Goal: Find specific page/section: Find specific page/section

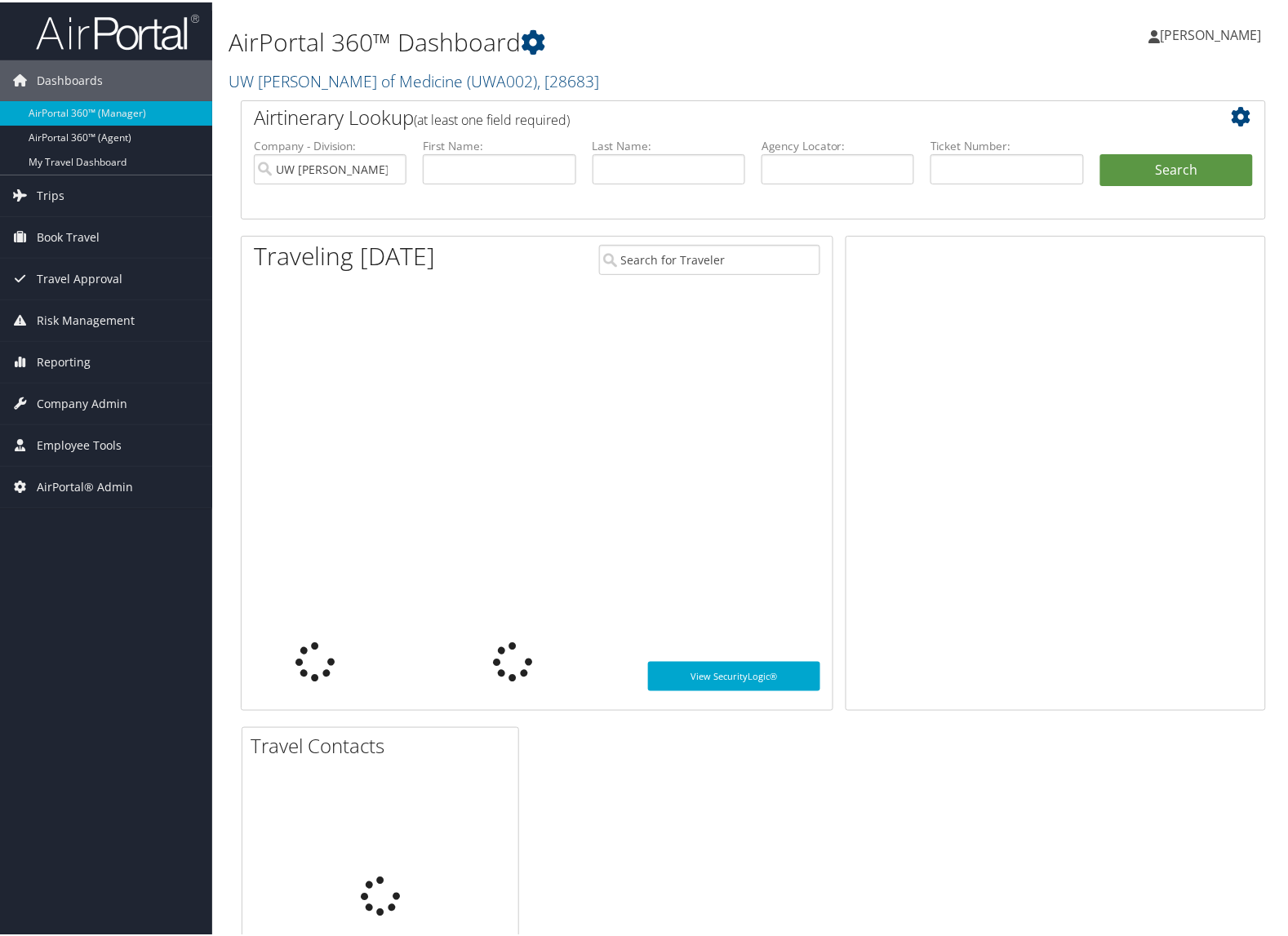
click at [276, 74] on link "UW Dean of Medicine ( UWA002 ) , [ 28683 ]" at bounding box center [413, 78] width 370 height 22
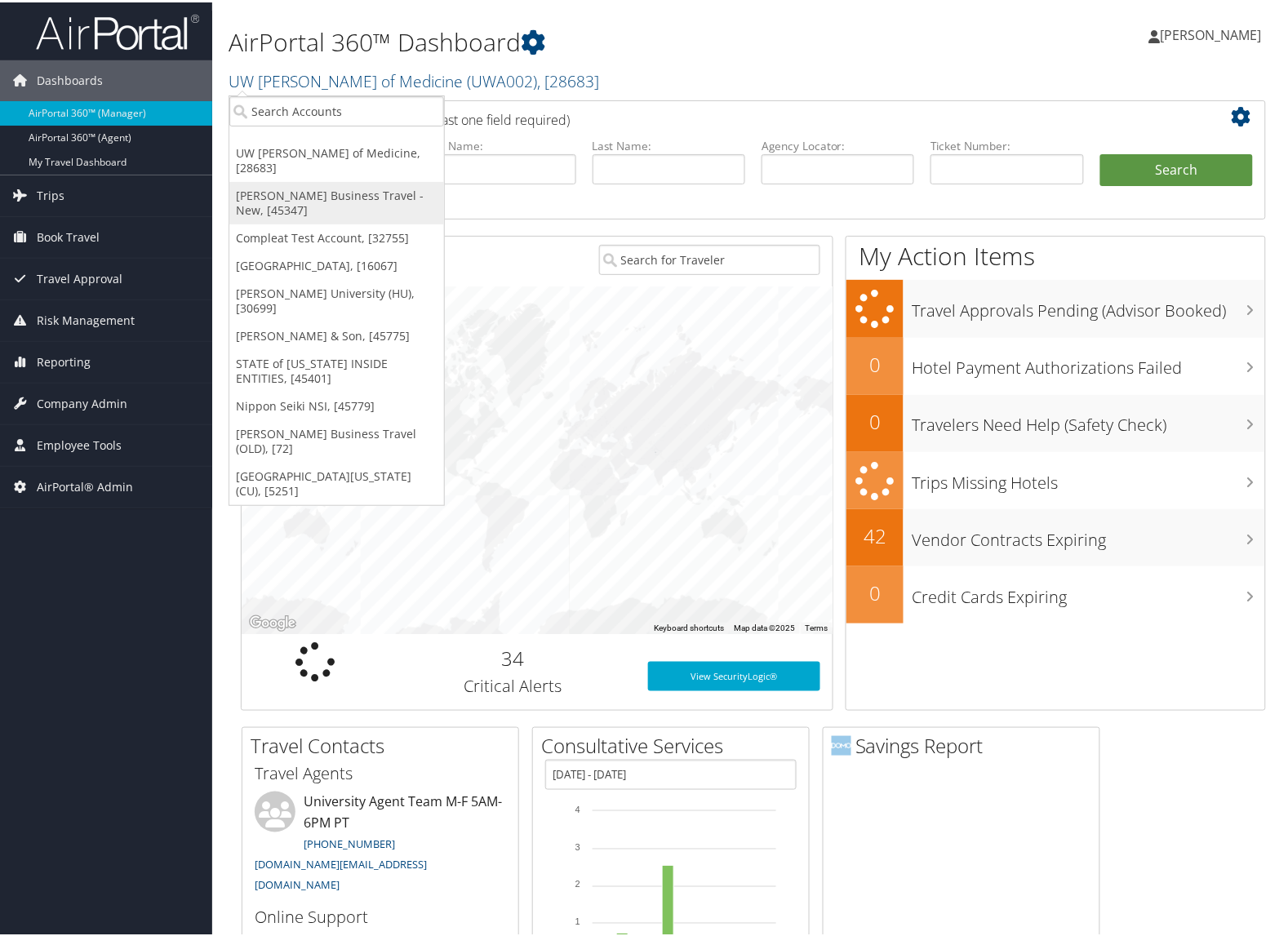
click at [267, 180] on link "Christopherson Business Travel - New, [45347]" at bounding box center [337, 201] width 215 height 42
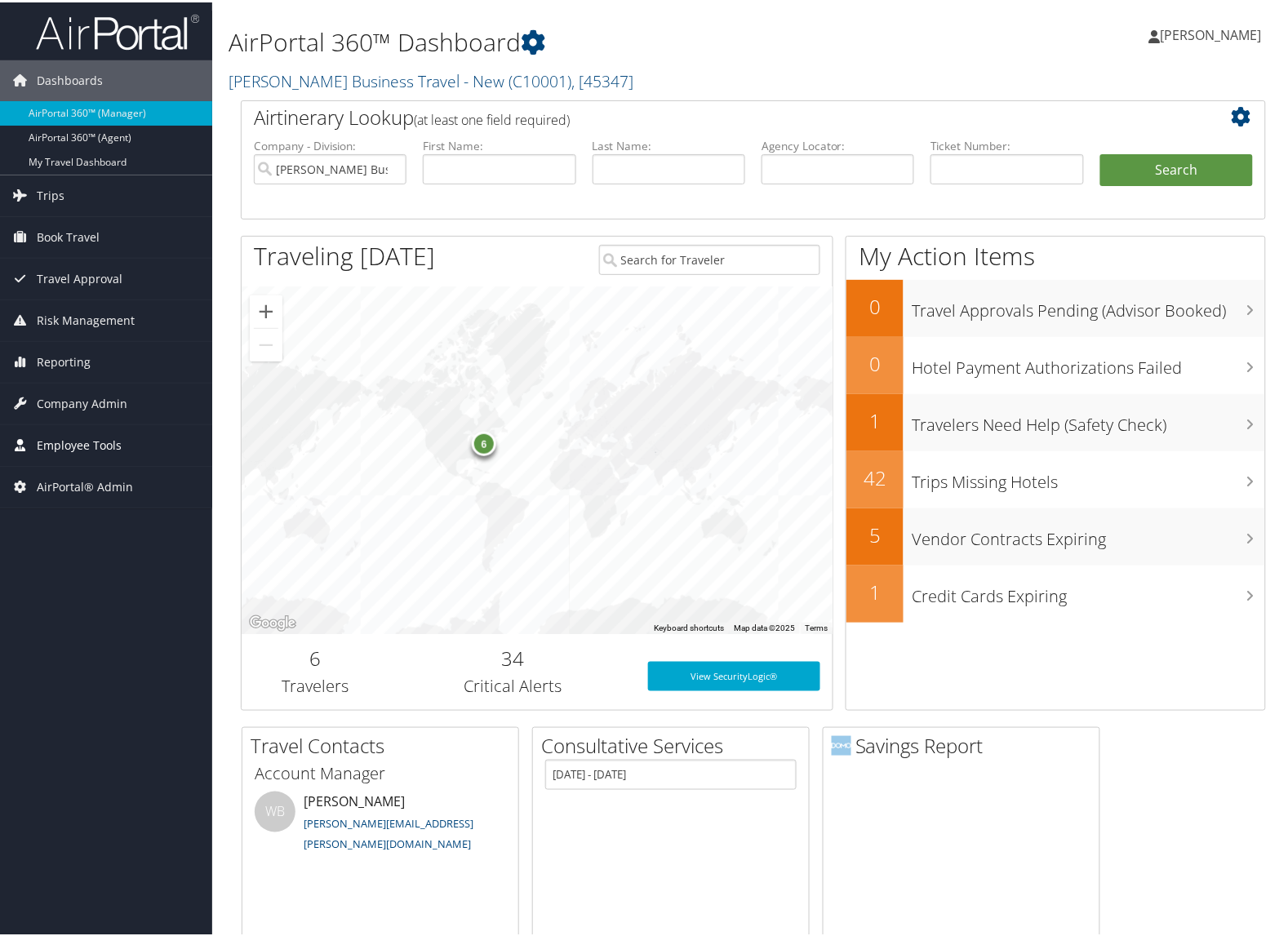
click at [63, 449] on span "Employee Tools" at bounding box center [79, 443] width 85 height 40
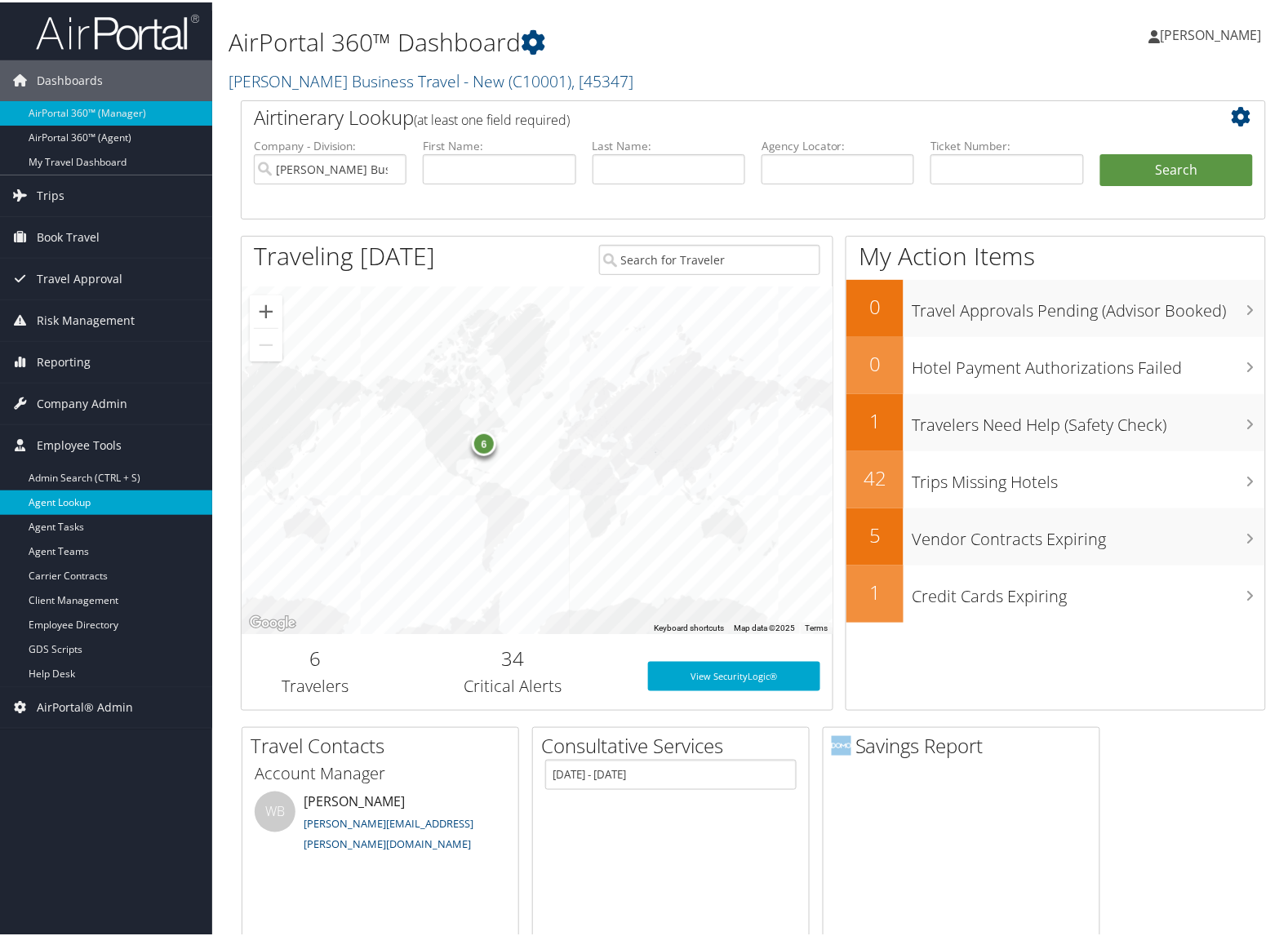
click at [74, 504] on link "Agent Lookup" at bounding box center [106, 500] width 213 height 24
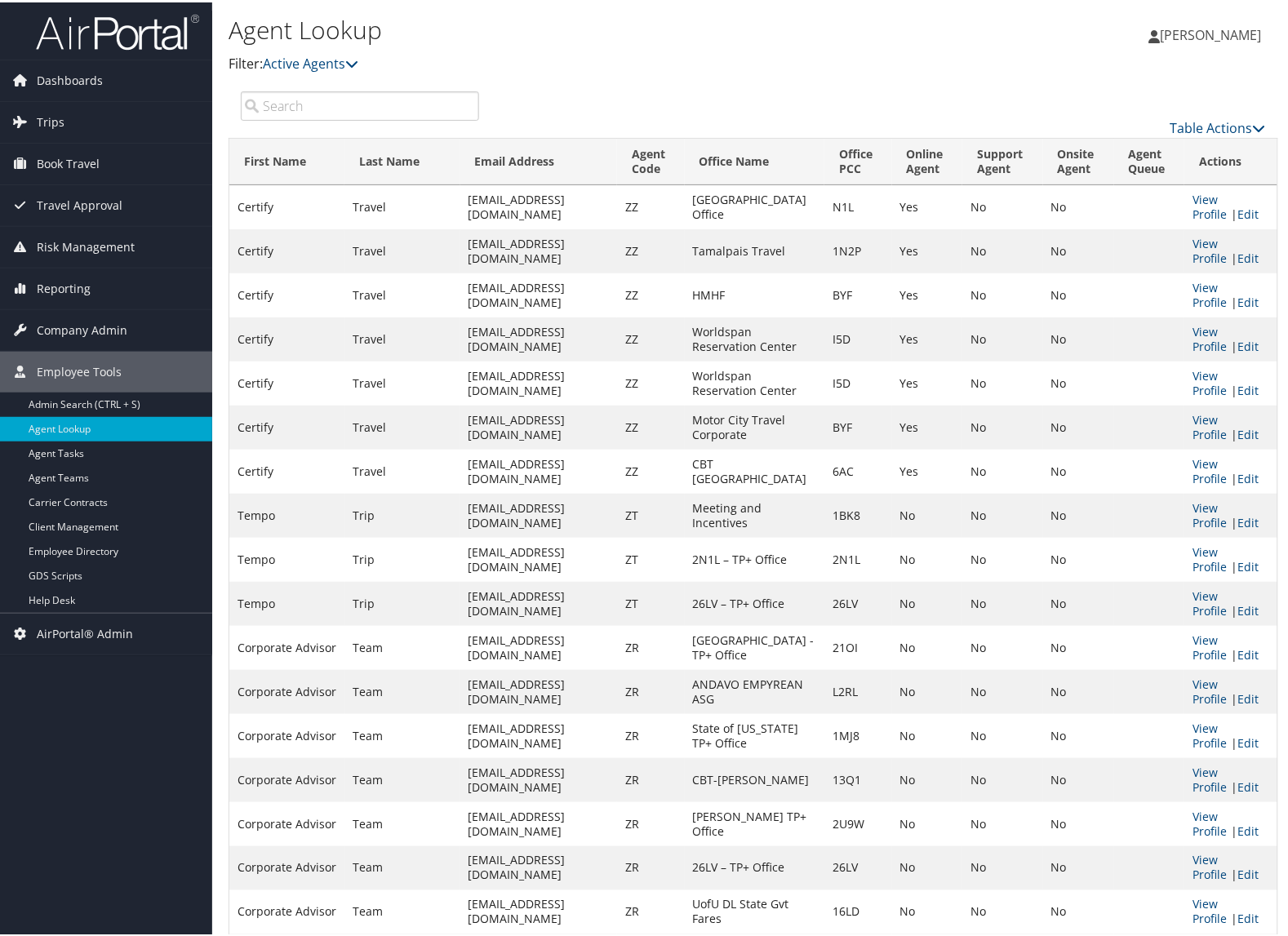
click at [366, 102] on input "search" at bounding box center [360, 103] width 239 height 30
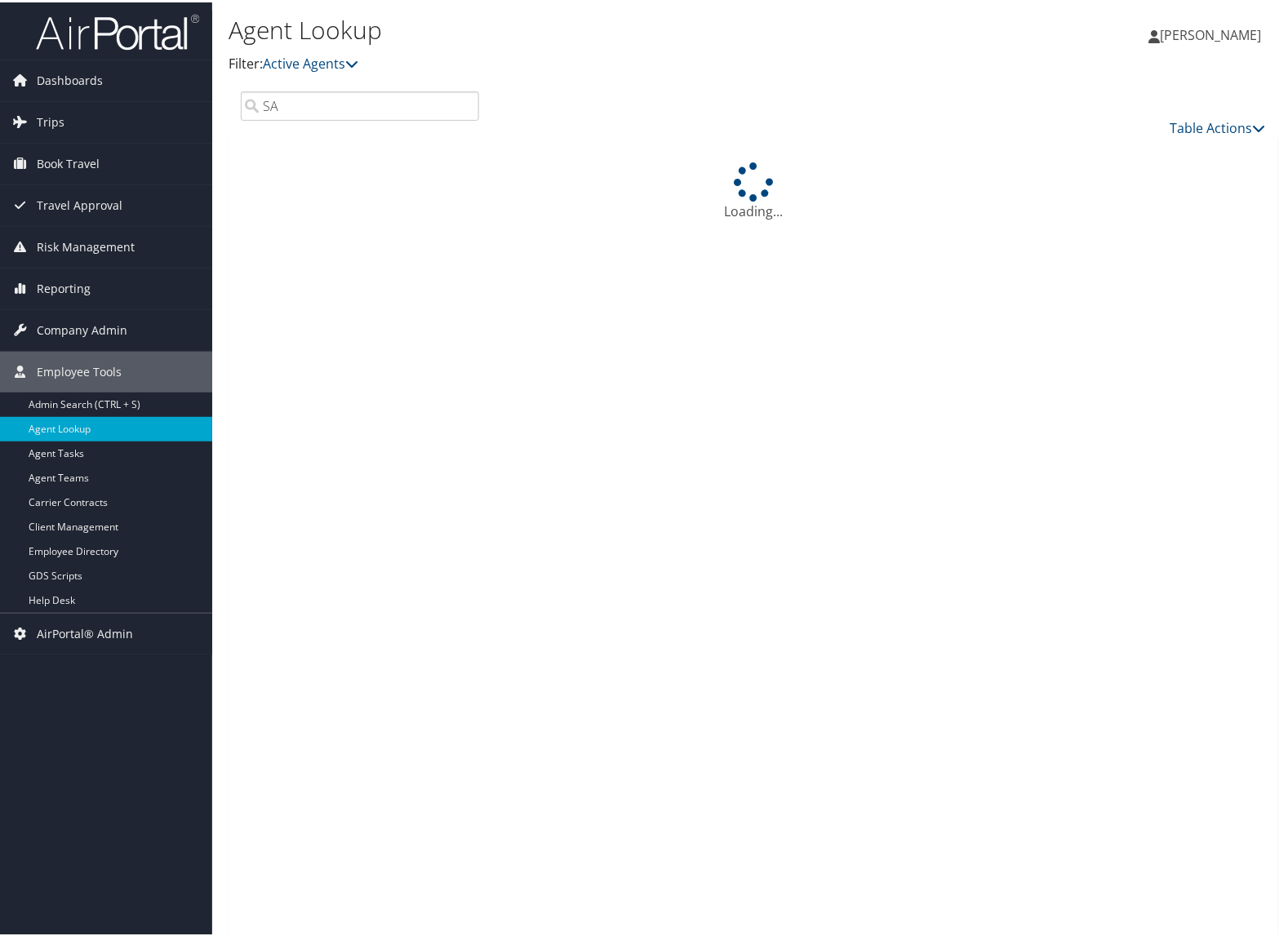
type input "S"
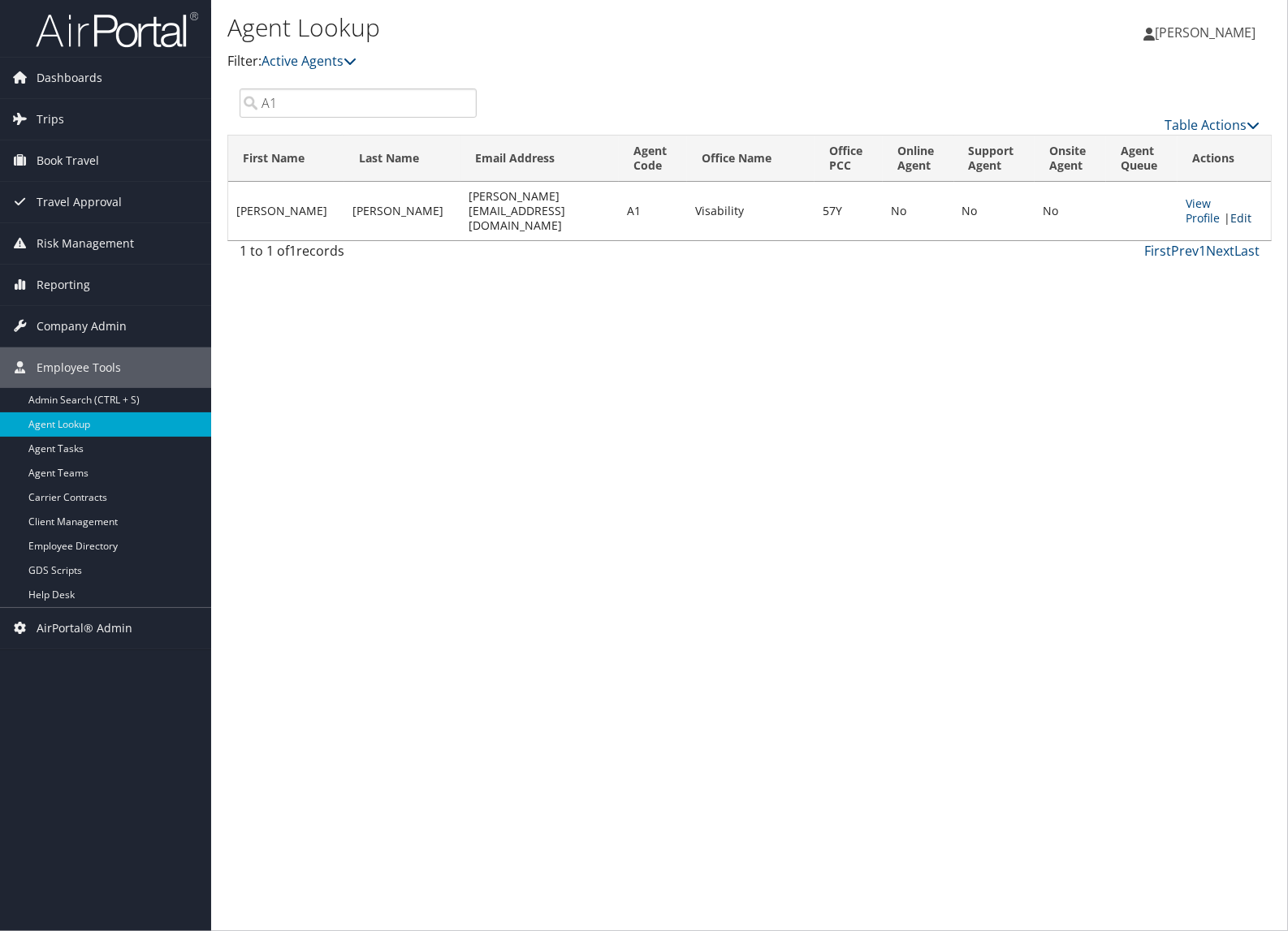
type input "A1"
click at [1230, 226] on link "Edit" at bounding box center [1240, 218] width 21 height 15
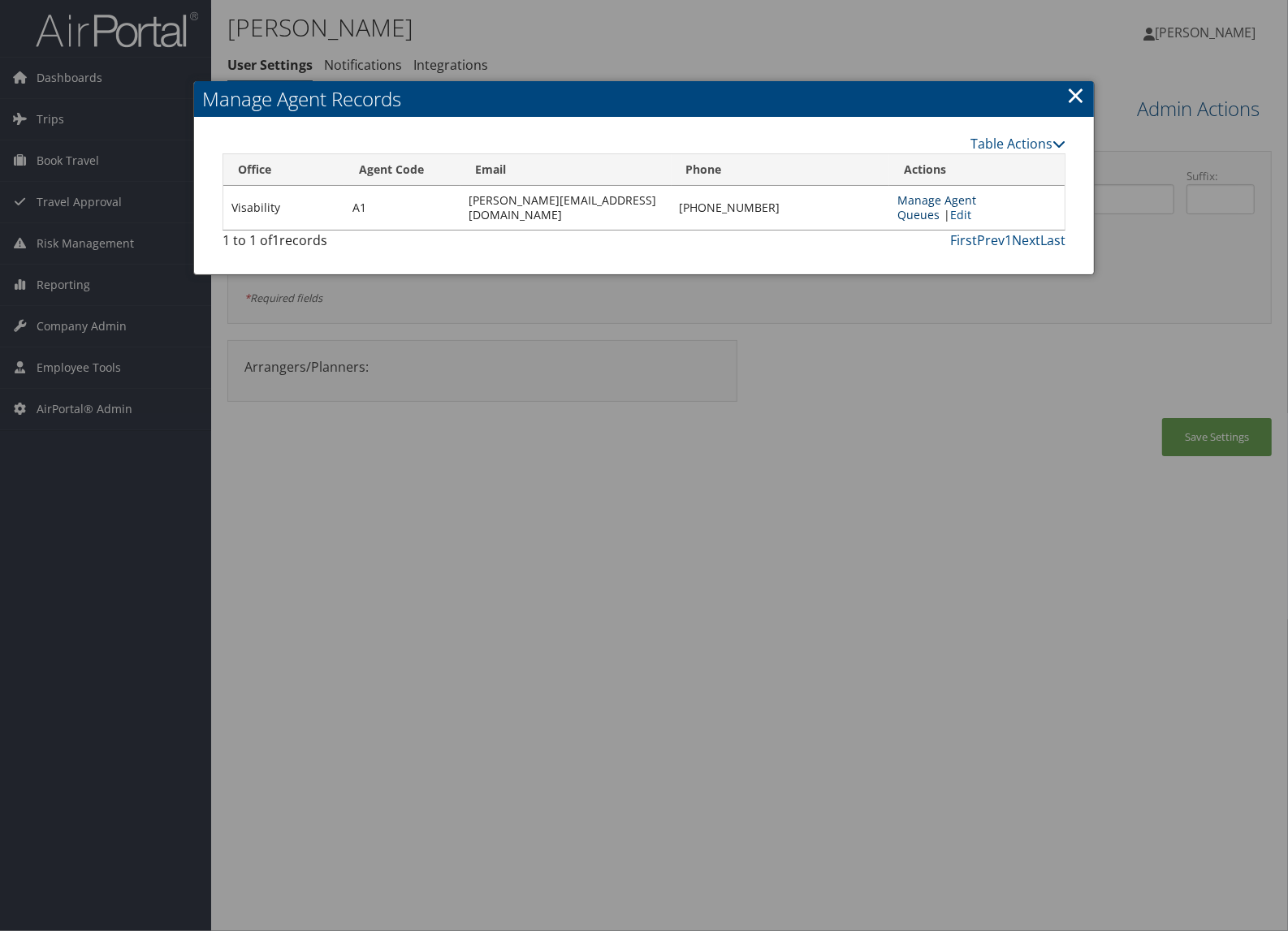
click at [976, 204] on link "Manage Agent Queues" at bounding box center [936, 207] width 79 height 30
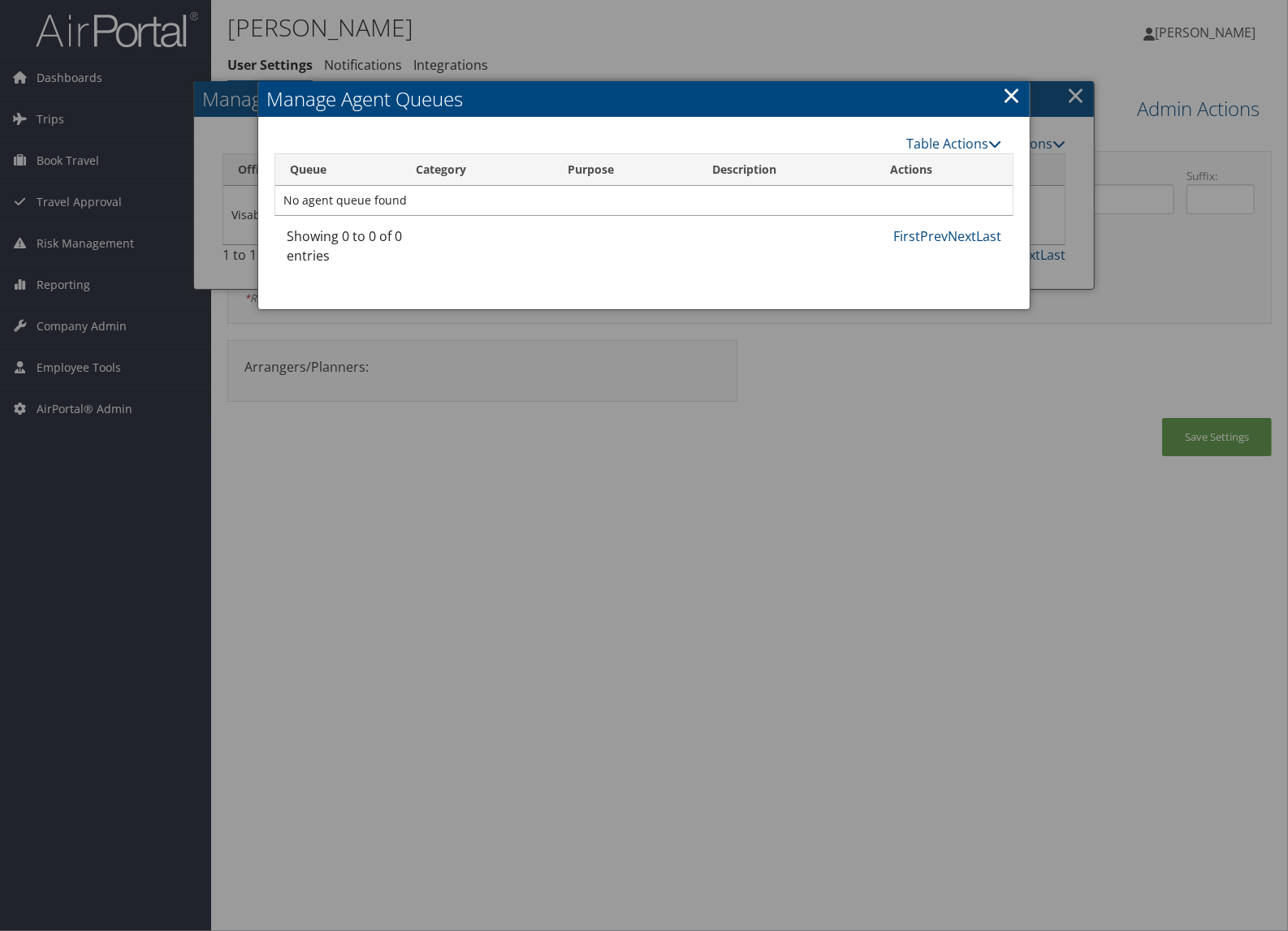
click at [1008, 95] on link "×" at bounding box center [1011, 95] width 18 height 33
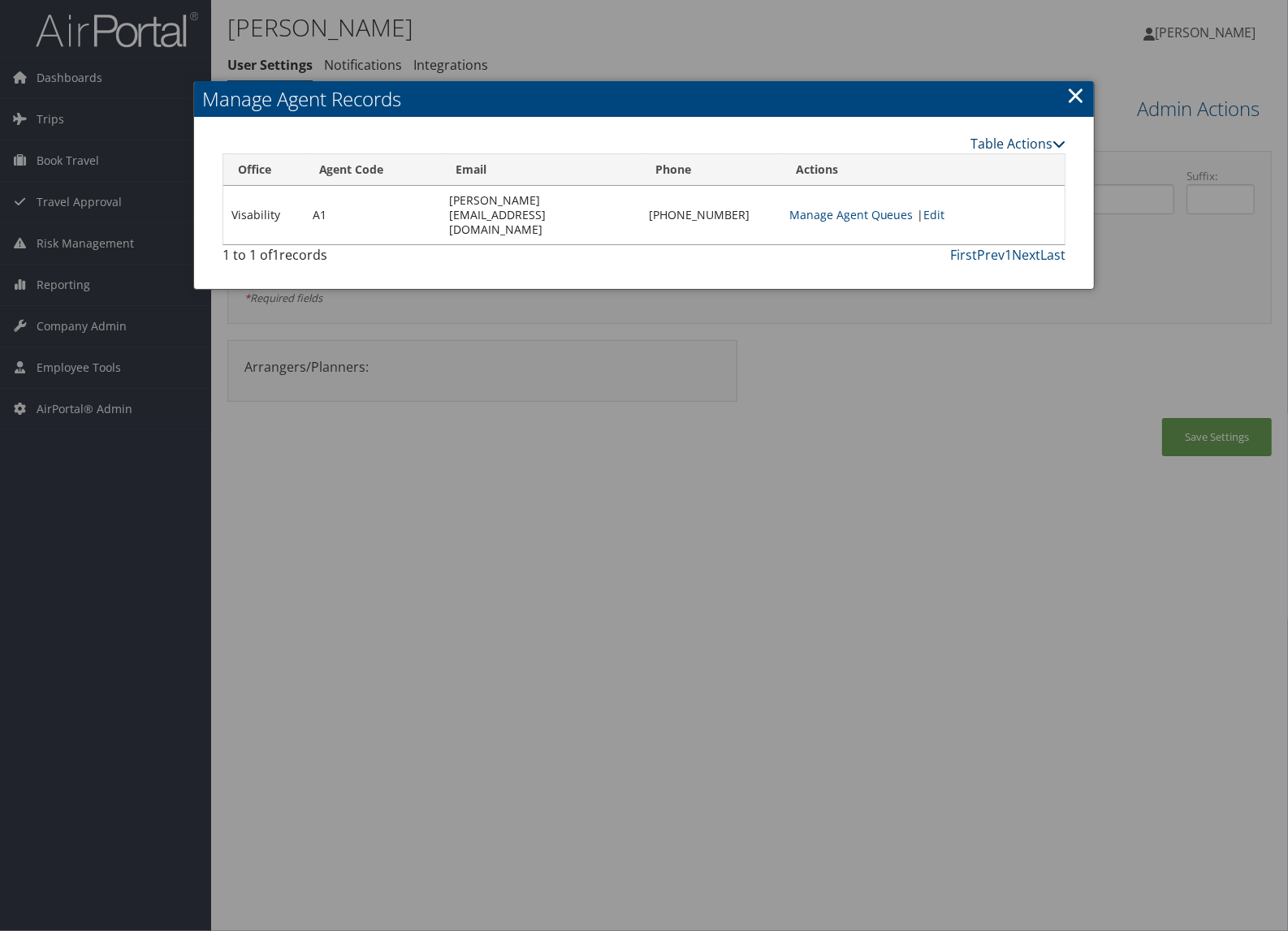
click at [1044, 139] on link "Table Actions" at bounding box center [1018, 143] width 95 height 18
click at [1076, 98] on link "×" at bounding box center [1076, 95] width 18 height 33
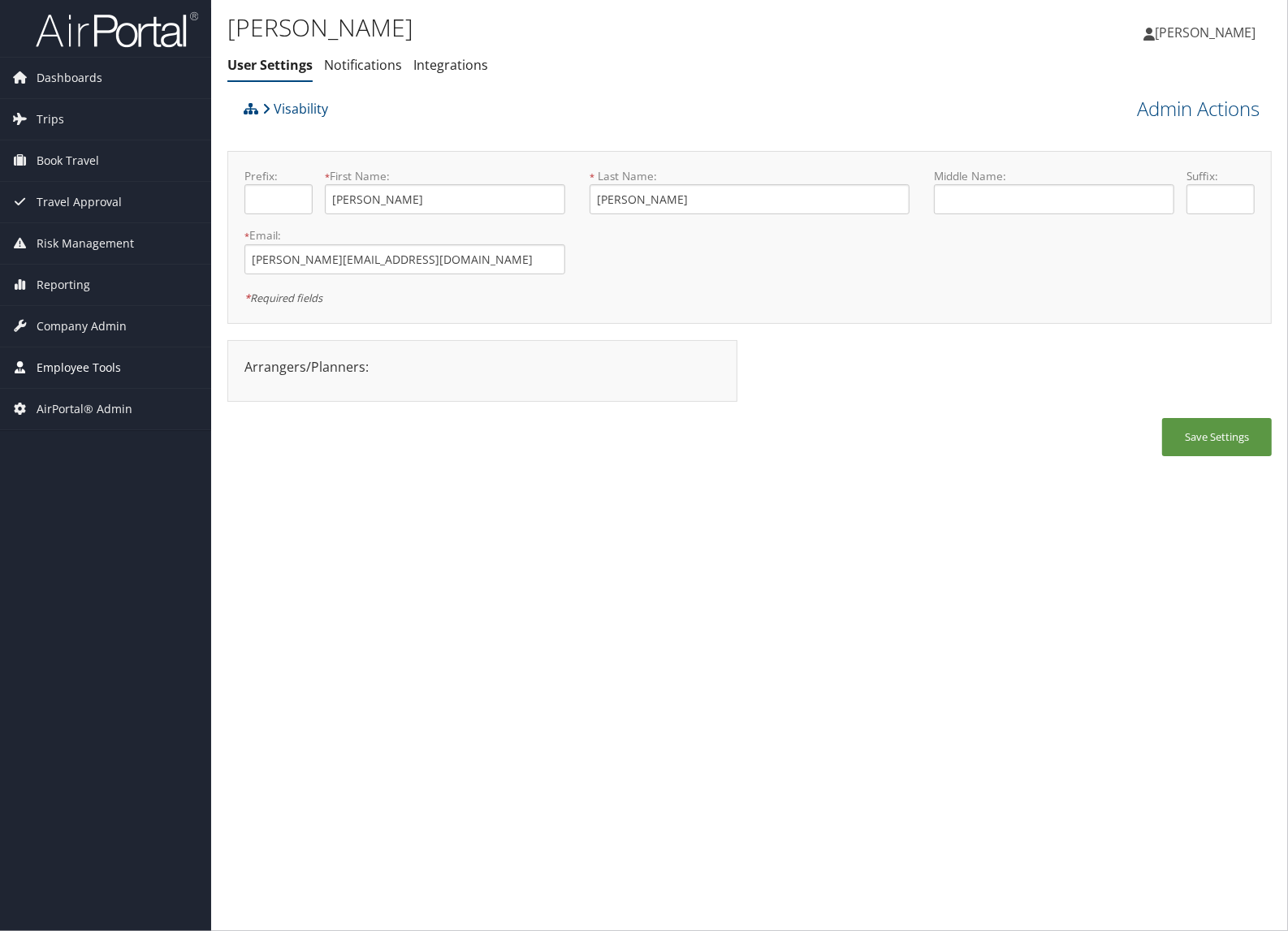
click at [63, 359] on span "Employee Tools" at bounding box center [79, 367] width 85 height 40
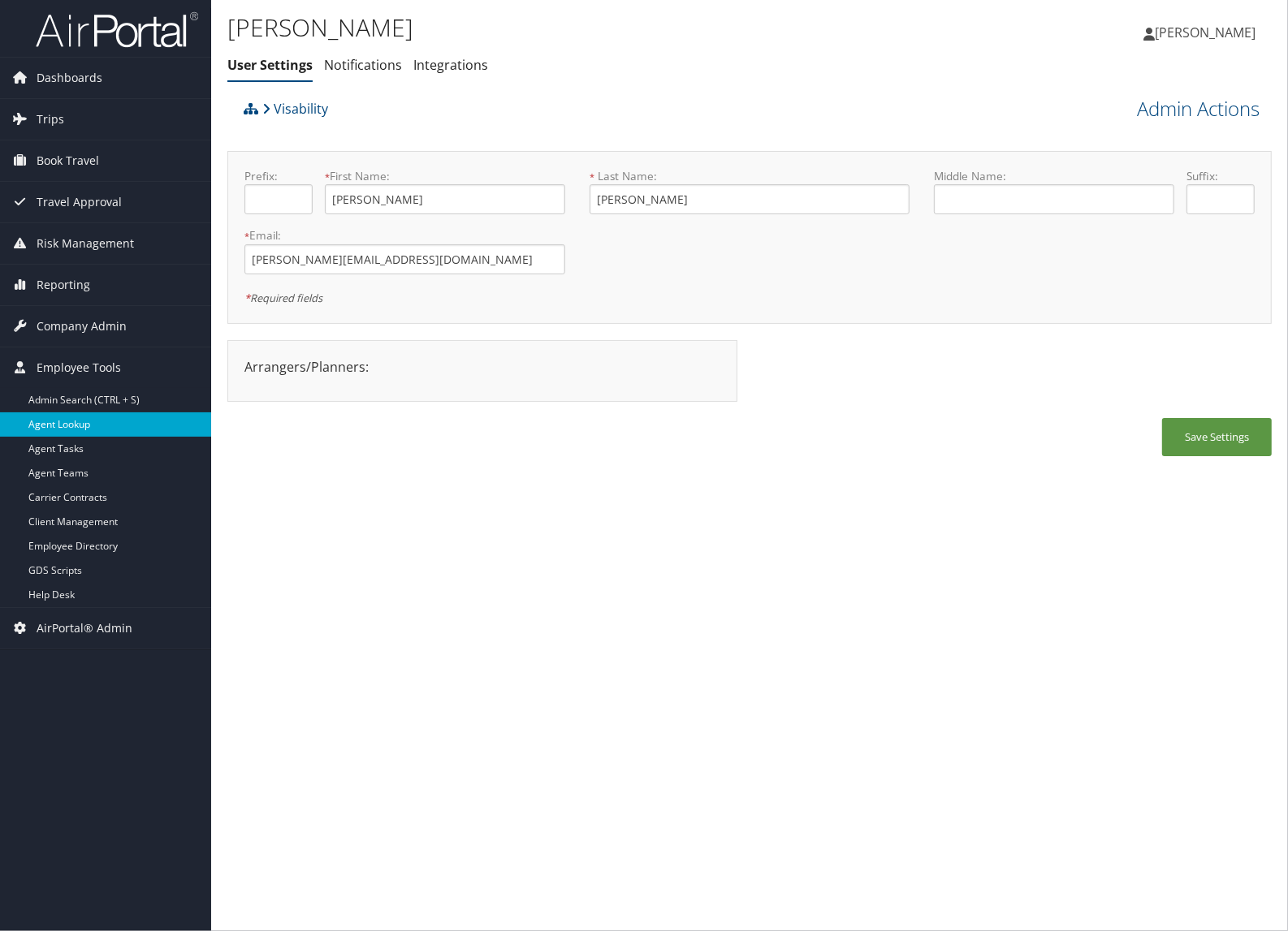
click at [69, 423] on link "Agent Lookup" at bounding box center [106, 424] width 211 height 24
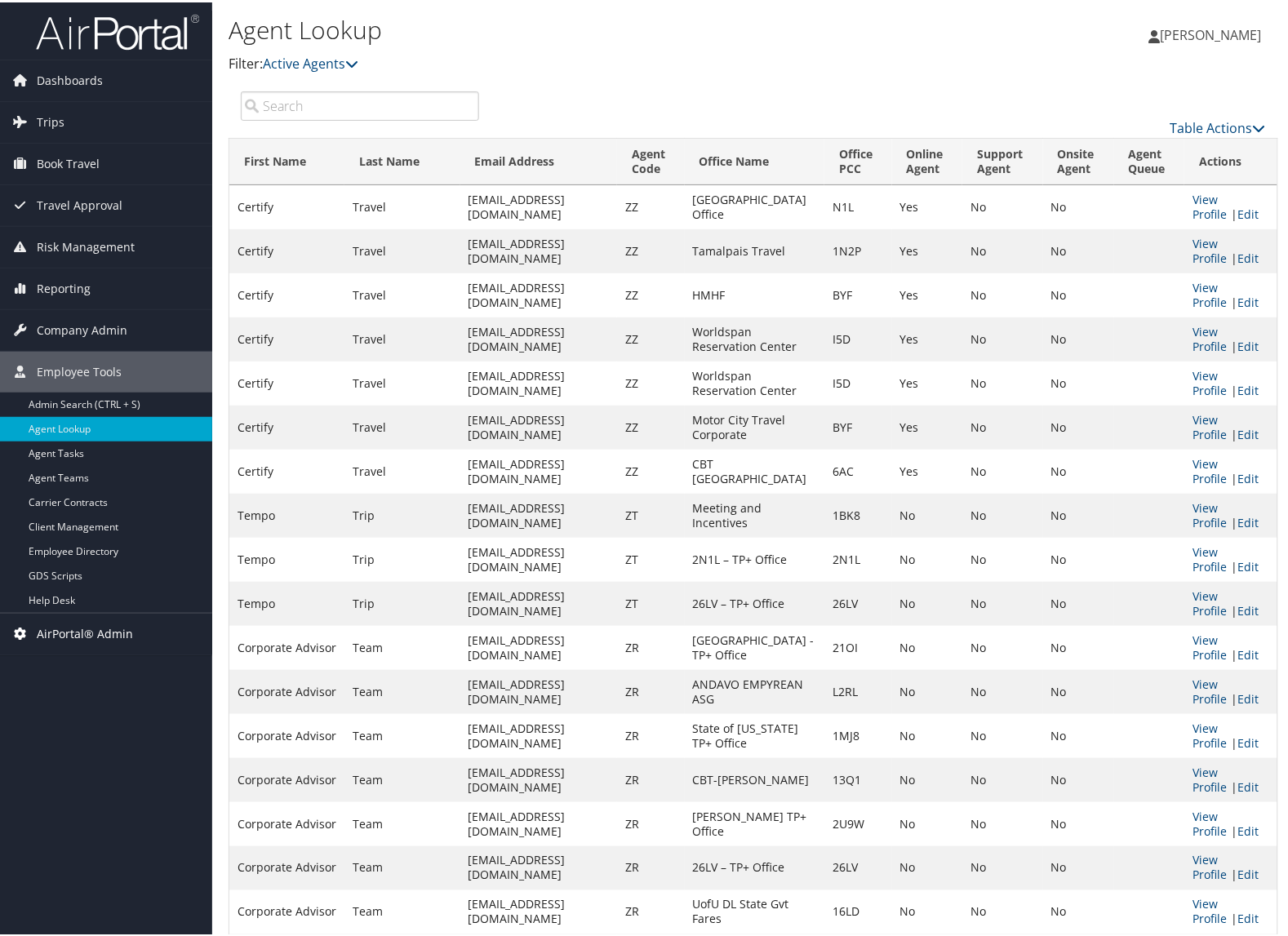
click at [84, 627] on span "AirPortal® Admin" at bounding box center [85, 632] width 96 height 40
click at [63, 760] on link "Office Management" at bounding box center [106, 761] width 213 height 24
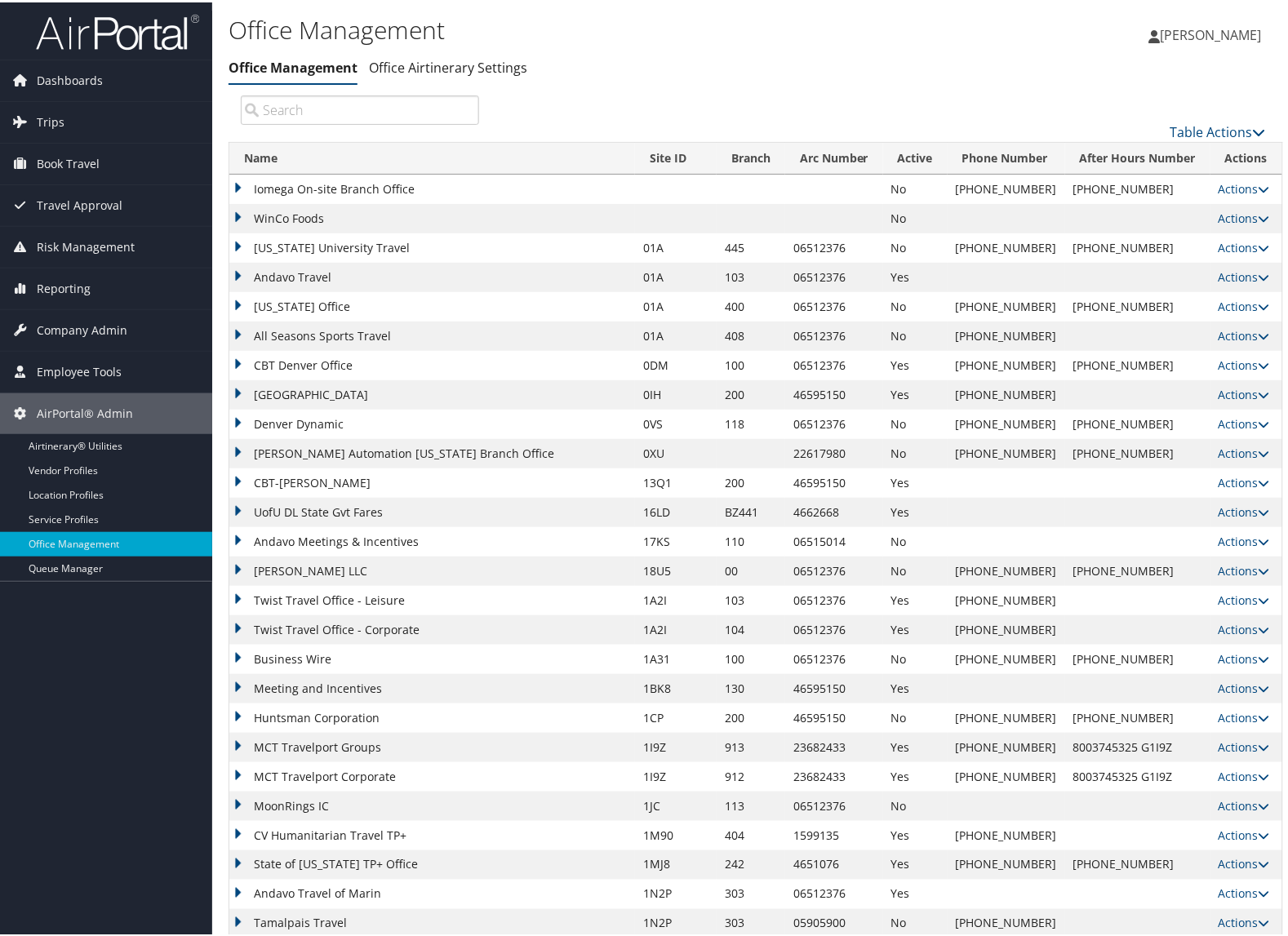
click at [375, 105] on input "search" at bounding box center [360, 107] width 239 height 30
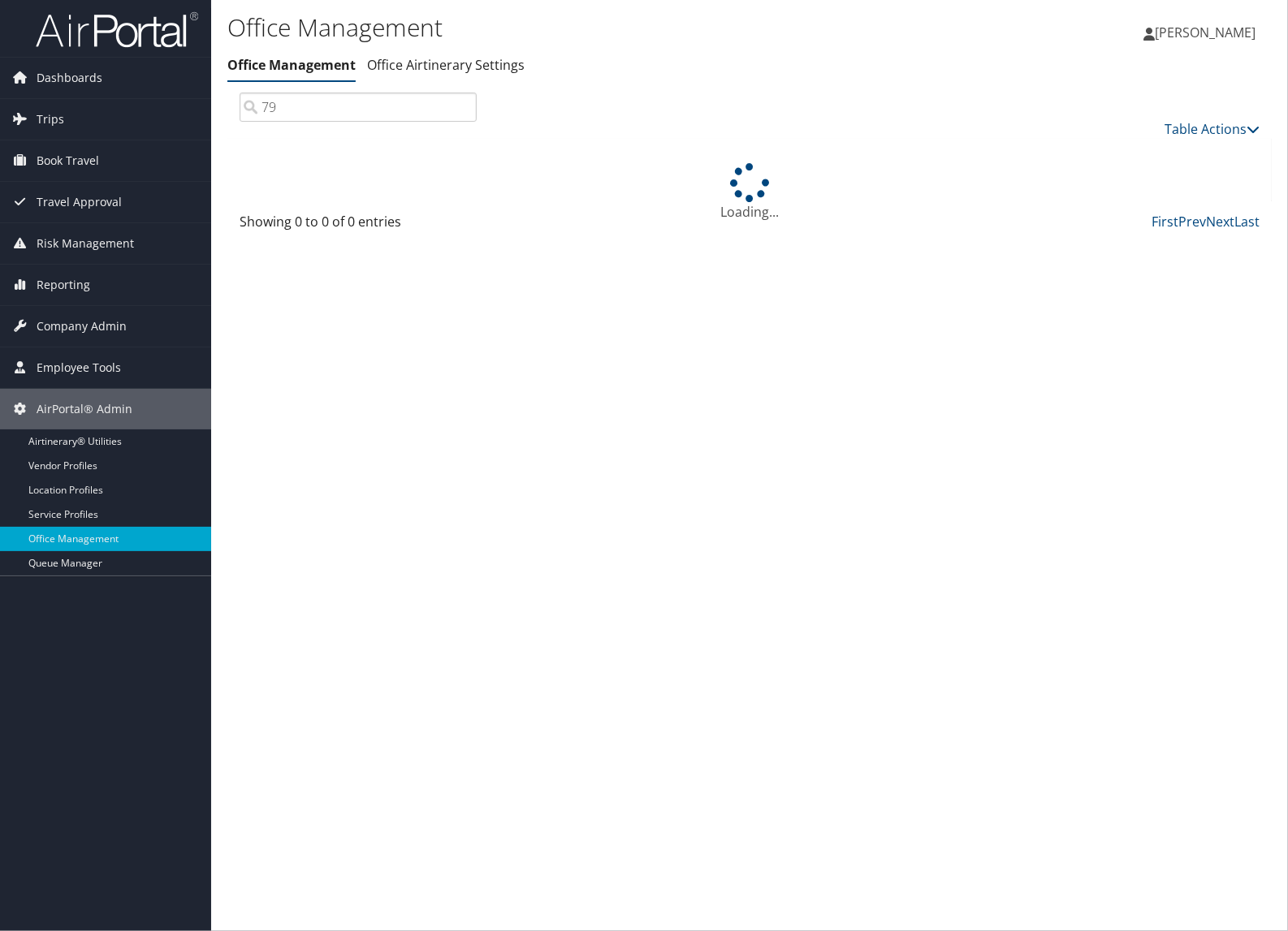
type input "7"
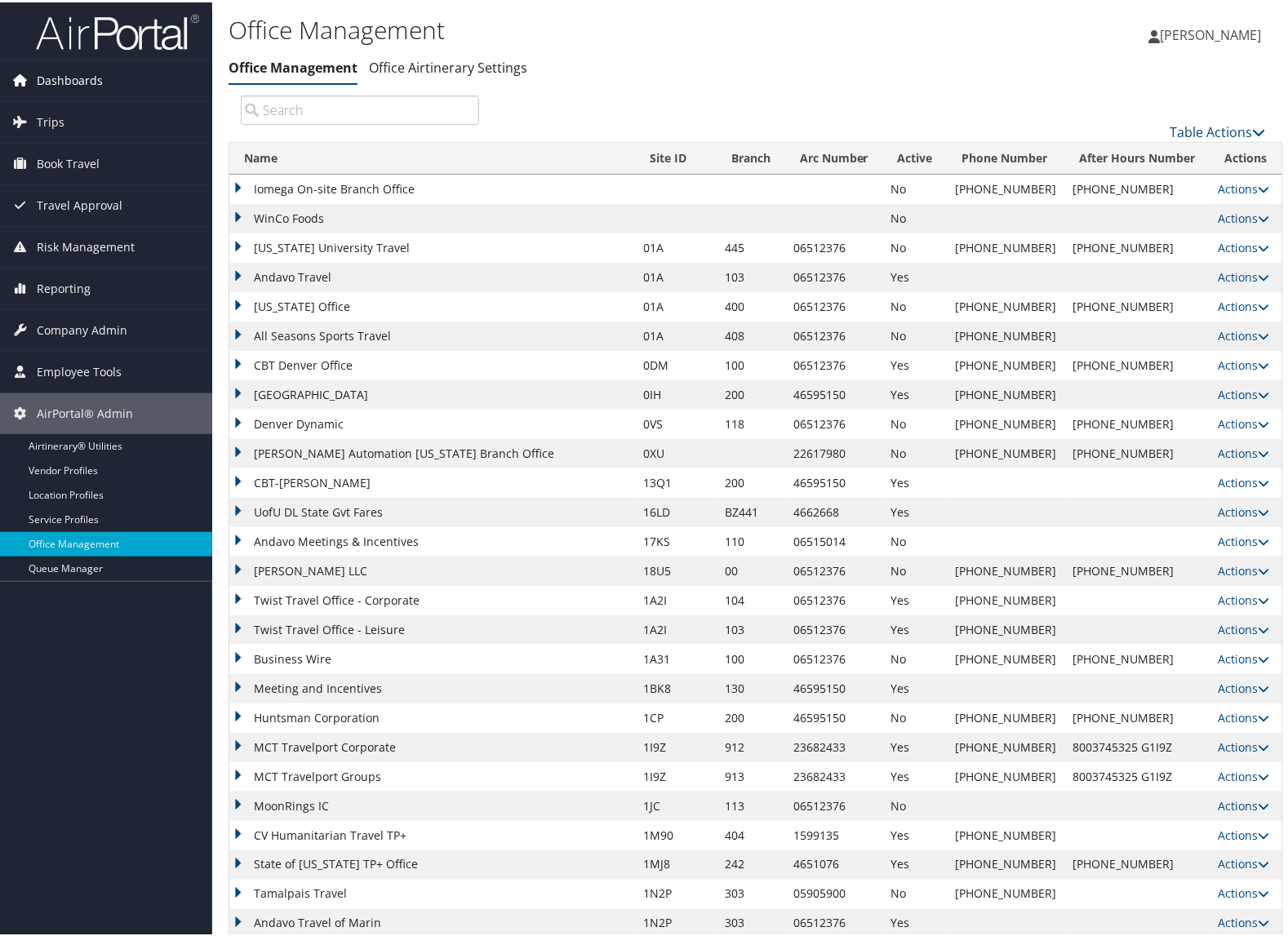
click at [102, 72] on link "Dashboards" at bounding box center [106, 78] width 213 height 40
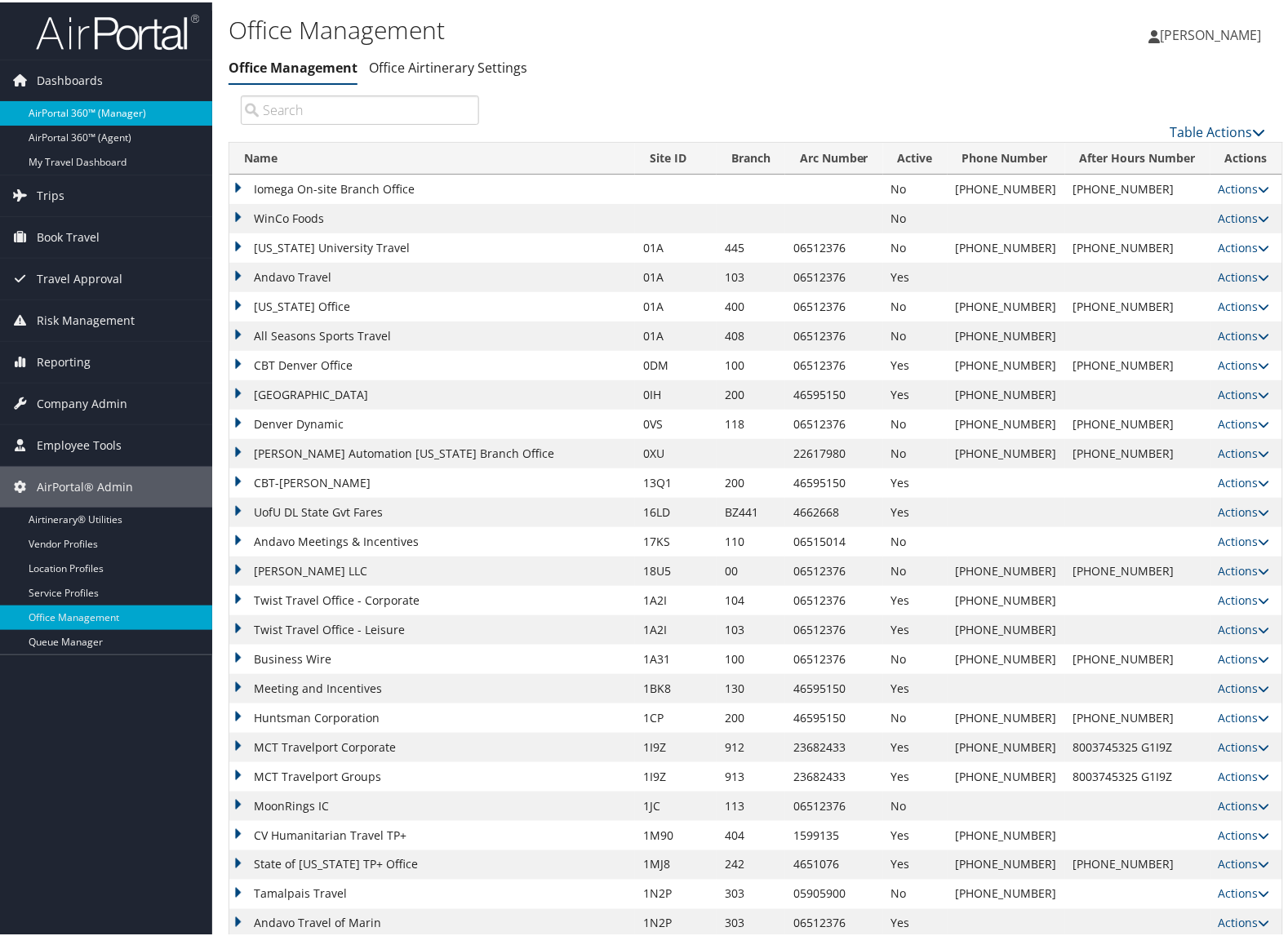
click at [84, 109] on link "AirPortal 360™ (Manager)" at bounding box center [106, 110] width 213 height 24
